Goal: Task Accomplishment & Management: Manage account settings

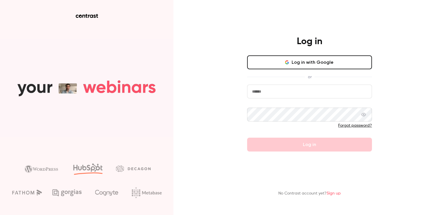
type input "**********"
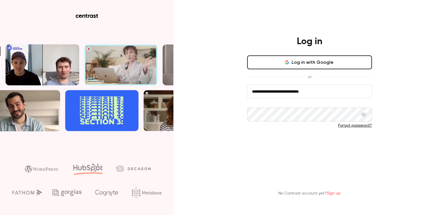
click at [281, 147] on button "Log in" at bounding box center [309, 145] width 125 height 14
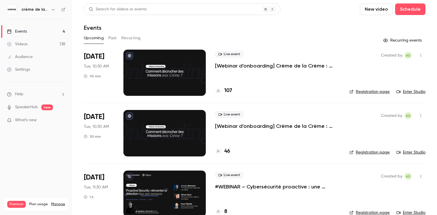
click at [56, 10] on button "button" at bounding box center [53, 9] width 7 height 7
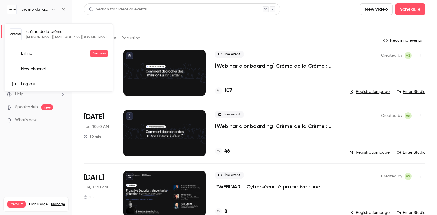
click at [53, 11] on div at bounding box center [218, 107] width 437 height 215
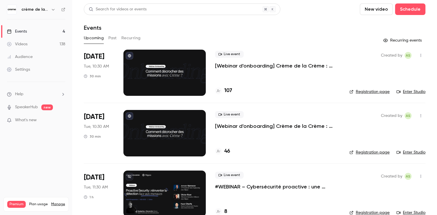
click at [29, 70] on div "Settings" at bounding box center [18, 70] width 23 height 6
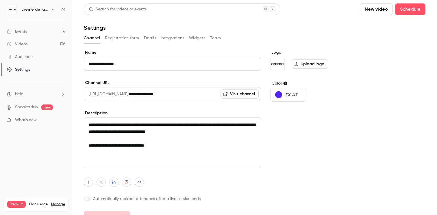
click at [149, 40] on button "Emails" at bounding box center [150, 37] width 12 height 9
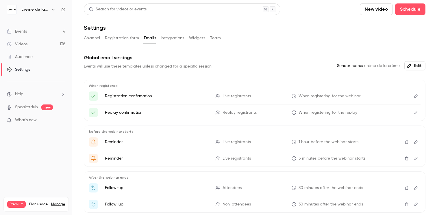
click at [92, 38] on button "Channel" at bounding box center [92, 37] width 16 height 9
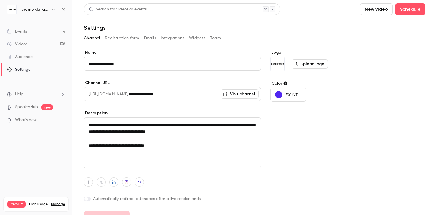
click at [211, 38] on button "Team" at bounding box center [215, 37] width 11 height 9
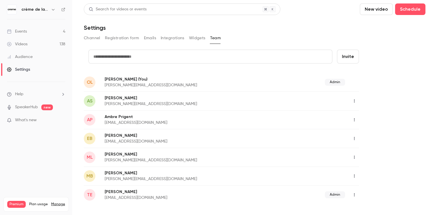
click at [278, 58] on input "text" at bounding box center [210, 57] width 244 height 14
type input "**********"
click at [355, 55] on button "Invite" at bounding box center [348, 57] width 22 height 14
